Goal: Find specific page/section

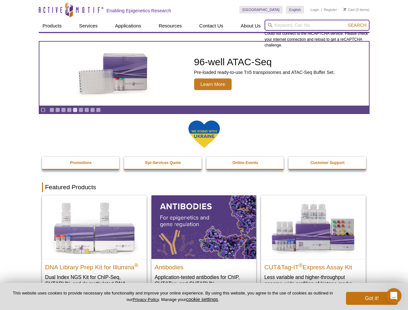
click at [317, 25] on input "search" at bounding box center [317, 25] width 105 height 11
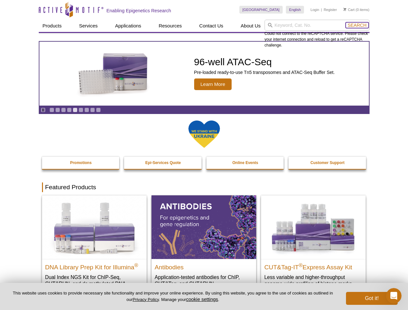
click at [357, 25] on span "Search" at bounding box center [357, 25] width 19 height 5
click at [43, 110] on icon "Pause" at bounding box center [43, 110] width 4 height 4
click at [52, 110] on link "Go to slide 1" at bounding box center [51, 110] width 5 height 5
click at [57, 110] on link "Go to slide 2" at bounding box center [57, 110] width 5 height 5
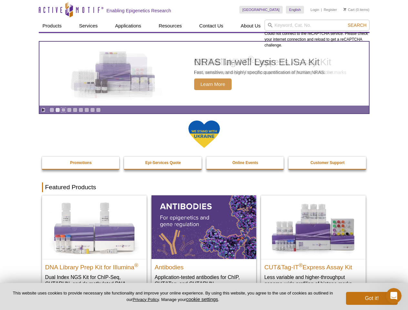
click at [63, 110] on link "Go to slide 3" at bounding box center [63, 110] width 5 height 5
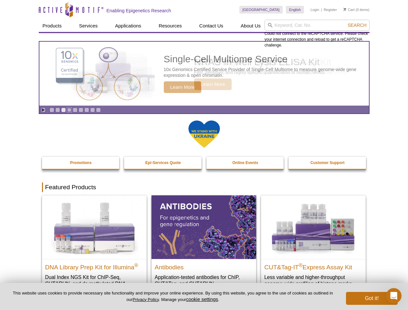
click at [69, 110] on link "Go to slide 4" at bounding box center [69, 110] width 5 height 5
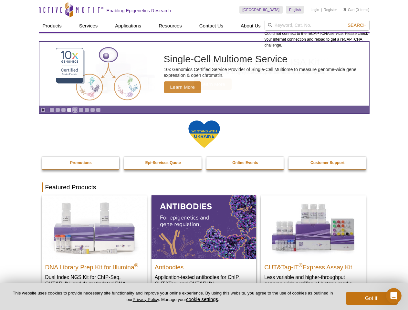
click at [75, 110] on link "Go to slide 5" at bounding box center [75, 110] width 5 height 5
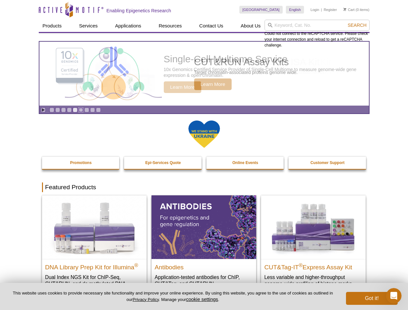
click at [81, 110] on link "Go to slide 6" at bounding box center [80, 110] width 5 height 5
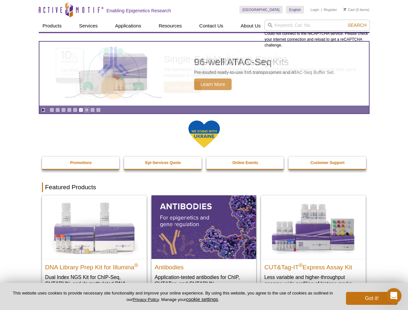
click at [87, 110] on link "Go to slide 7" at bounding box center [86, 110] width 5 height 5
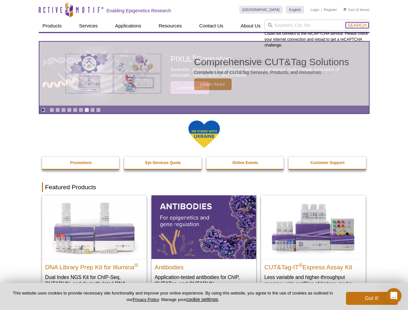
click at [357, 25] on span "Search" at bounding box center [357, 25] width 19 height 5
